Goal: Navigation & Orientation: Understand site structure

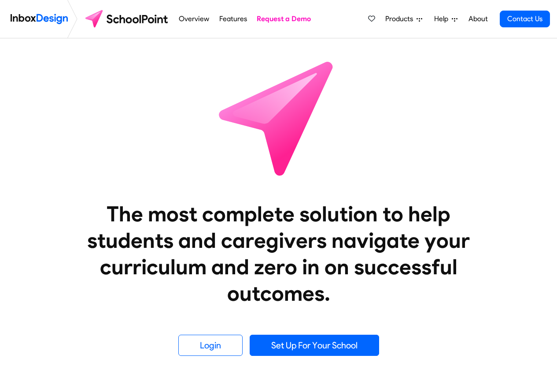
click at [239, 19] on link "Features" at bounding box center [233, 19] width 33 height 18
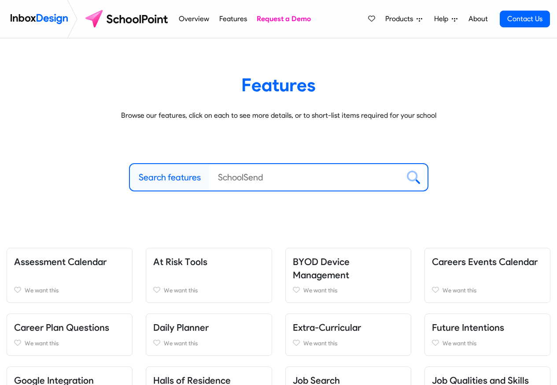
click at [402, 19] on span "Products" at bounding box center [401, 19] width 31 height 11
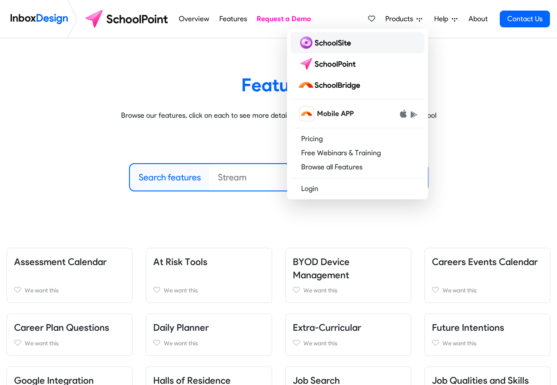
click at [322, 43] on img at bounding box center [326, 43] width 57 height 14
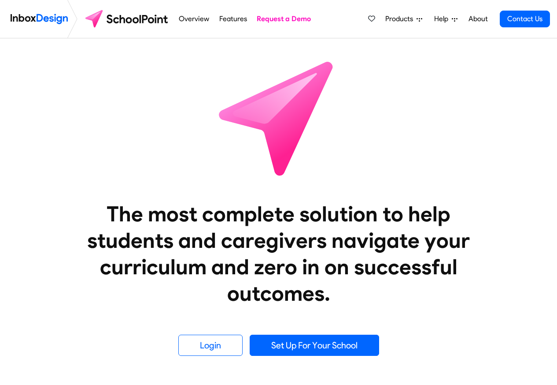
click at [399, 19] on span "Products" at bounding box center [401, 19] width 31 height 11
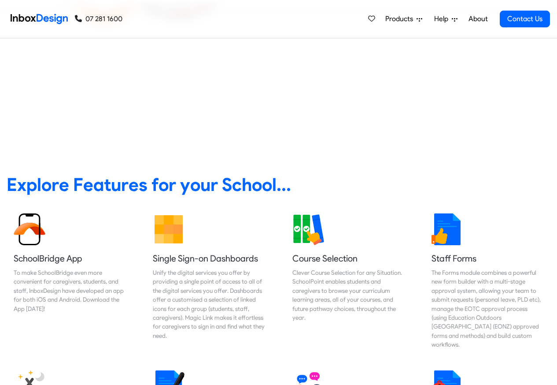
scroll to position [317, 0]
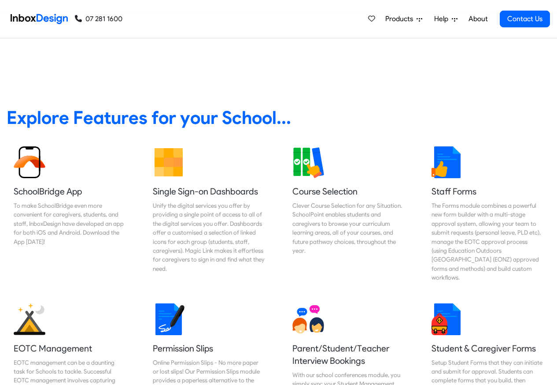
click at [400, 19] on span "Products" at bounding box center [401, 19] width 31 height 11
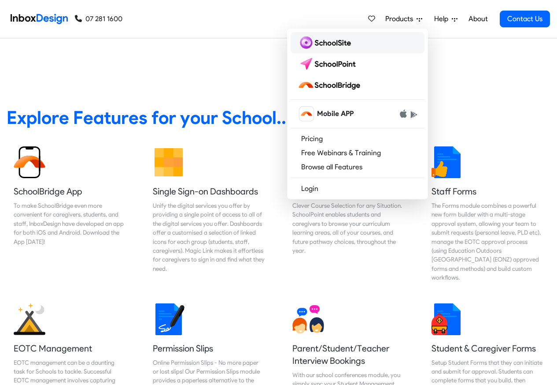
click at [324, 42] on img at bounding box center [326, 43] width 57 height 14
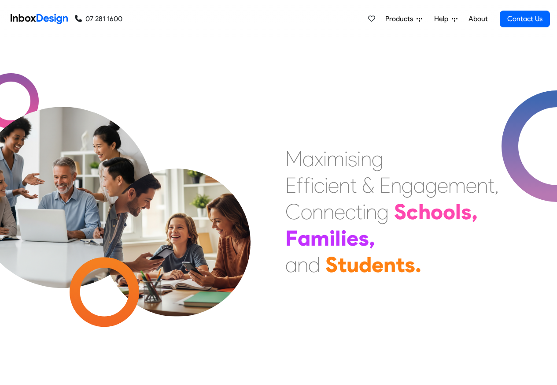
click at [396, 19] on span "Products" at bounding box center [401, 19] width 31 height 11
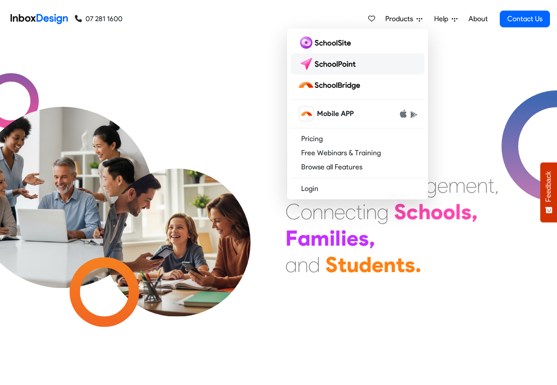
click at [326, 68] on img at bounding box center [329, 64] width 62 height 14
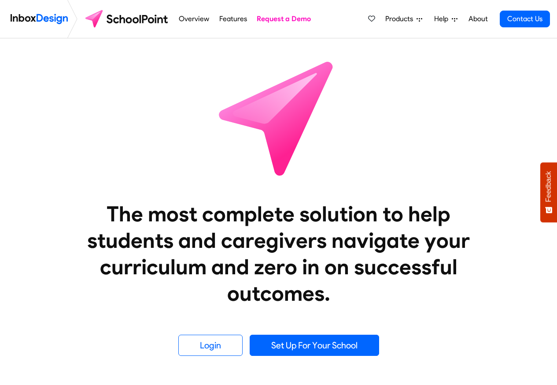
click at [400, 19] on span "Products" at bounding box center [401, 19] width 31 height 11
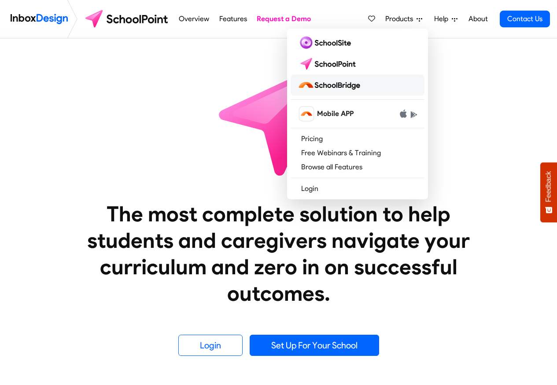
click at [331, 85] on img at bounding box center [331, 85] width 66 height 14
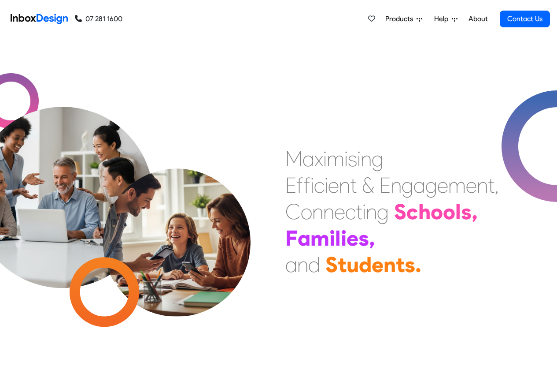
click at [477, 19] on link "About" at bounding box center [478, 19] width 24 height 18
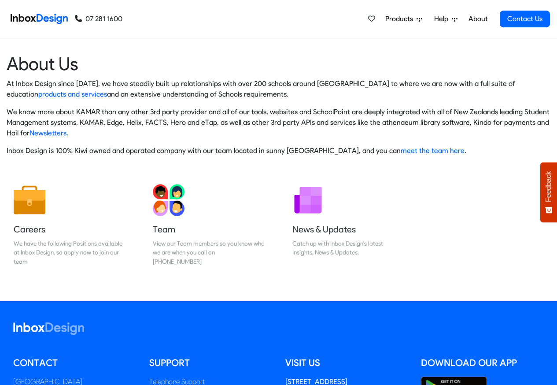
click at [479, 19] on link "About" at bounding box center [478, 19] width 24 height 18
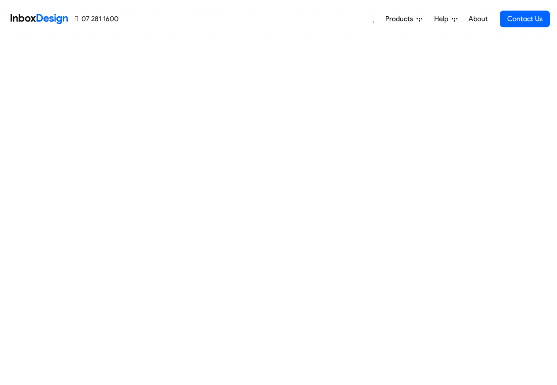
click at [448, 19] on span "Help" at bounding box center [443, 19] width 18 height 11
